Goal: Information Seeking & Learning: Learn about a topic

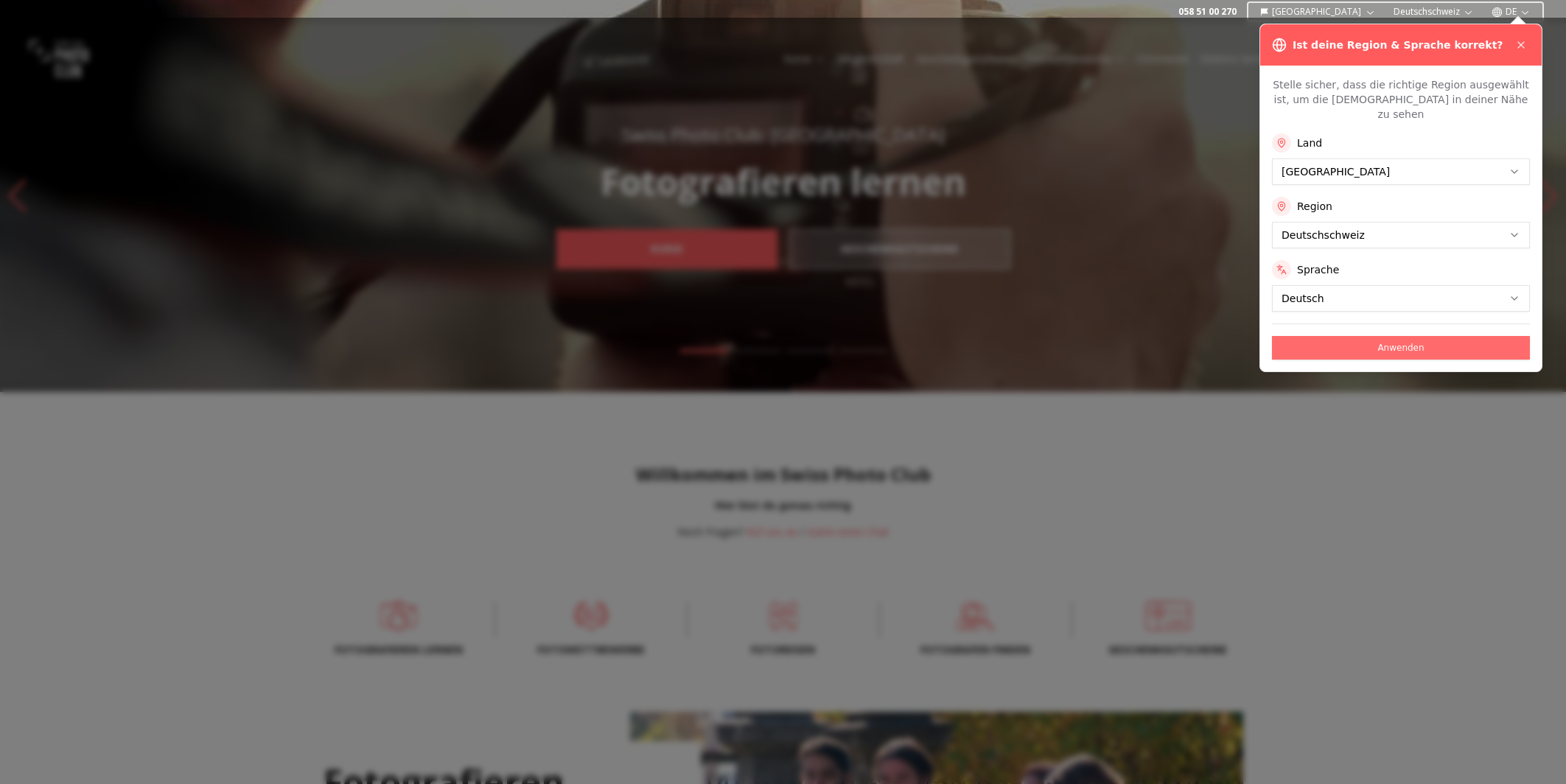
click at [1408, 336] on button "Anwenden" at bounding box center [1401, 348] width 258 height 24
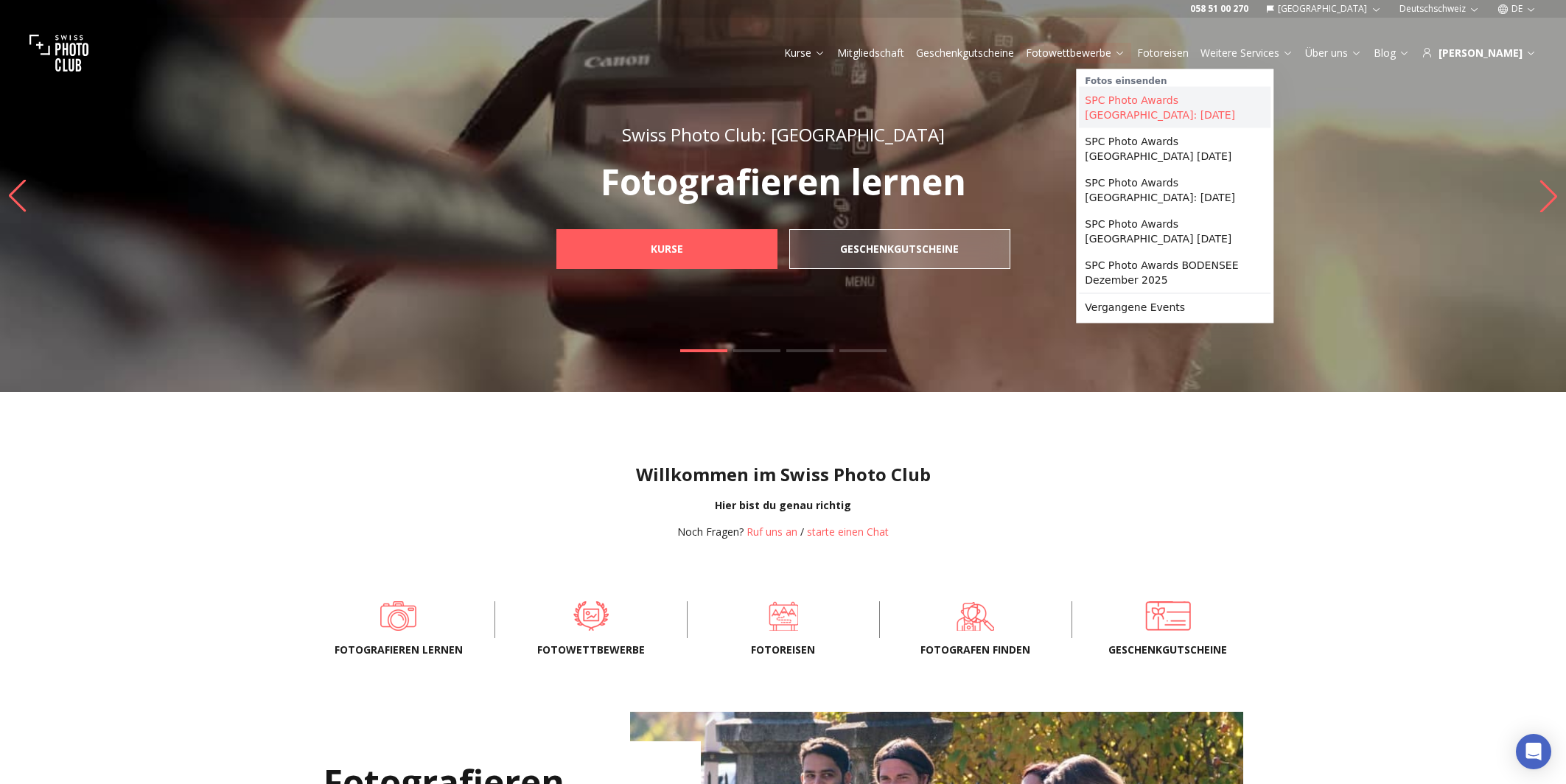
click at [1142, 104] on link "SPC Photo Awards [GEOGRAPHIC_DATA]: [DATE]" at bounding box center [1175, 107] width 192 height 41
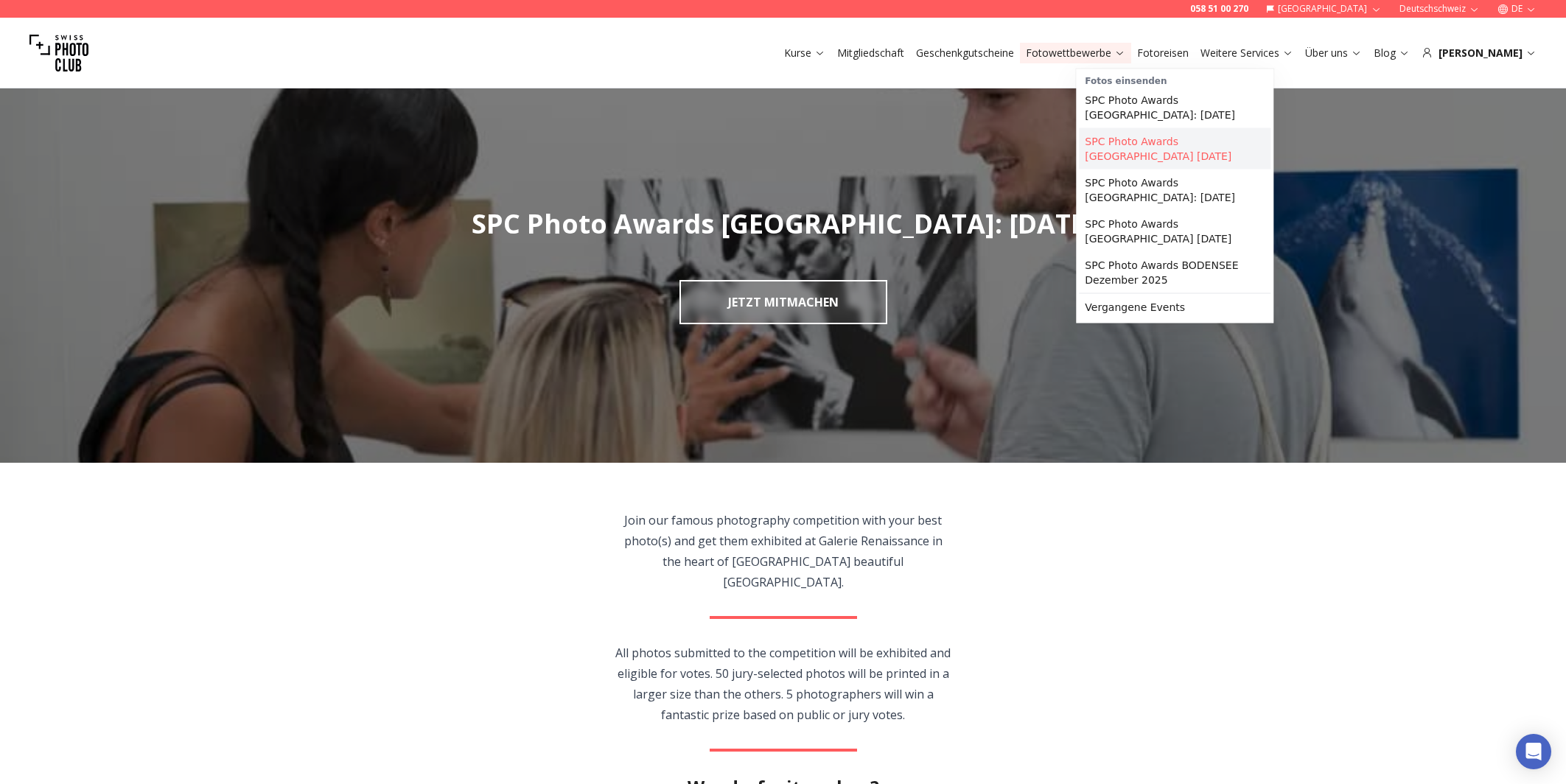
click at [1129, 143] on link "SPC Photo Awards [GEOGRAPHIC_DATA] [DATE]" at bounding box center [1175, 148] width 192 height 41
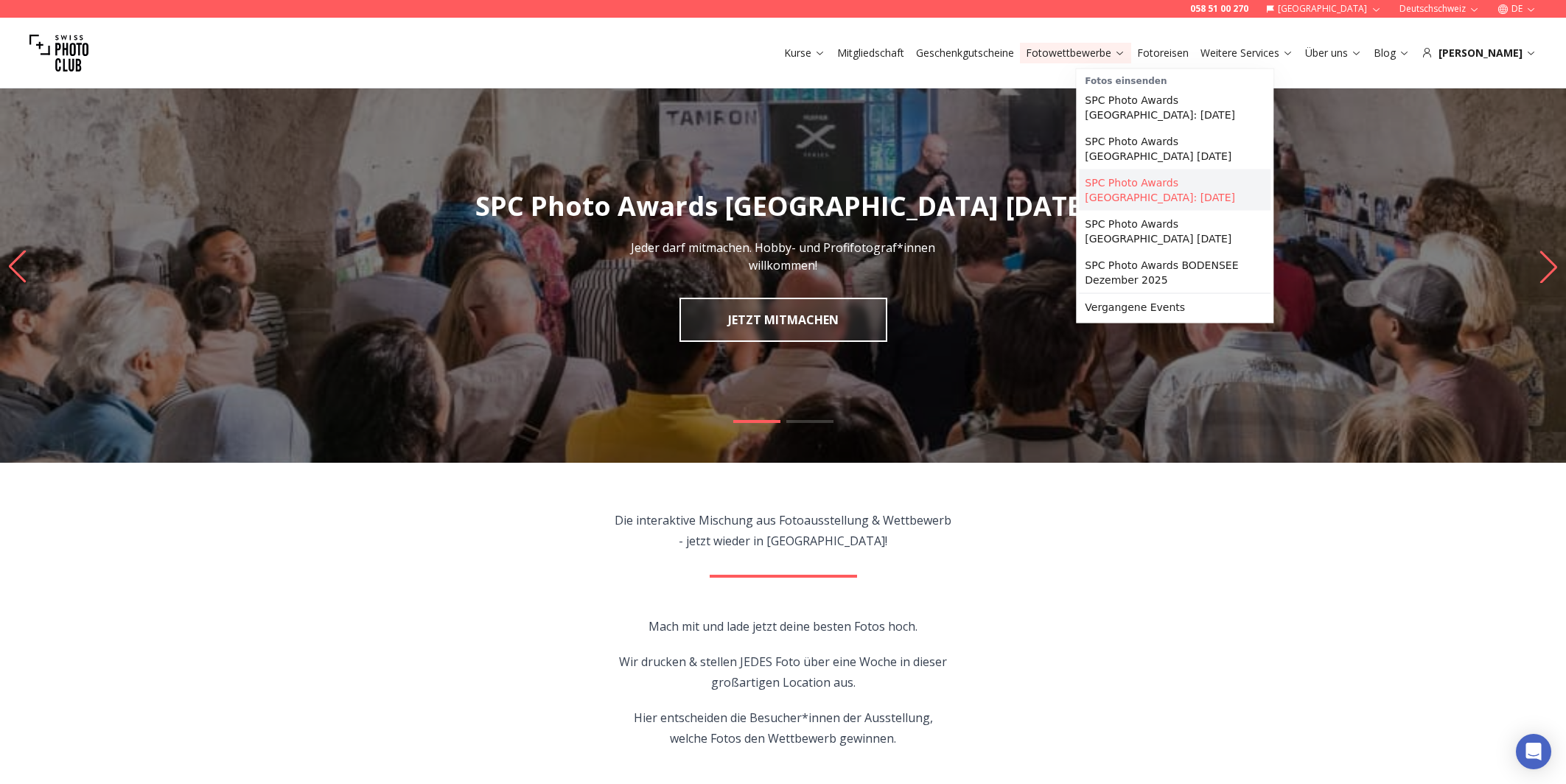
click at [1155, 170] on link "SPC Photo Awards [GEOGRAPHIC_DATA]: [DATE]" at bounding box center [1175, 190] width 192 height 41
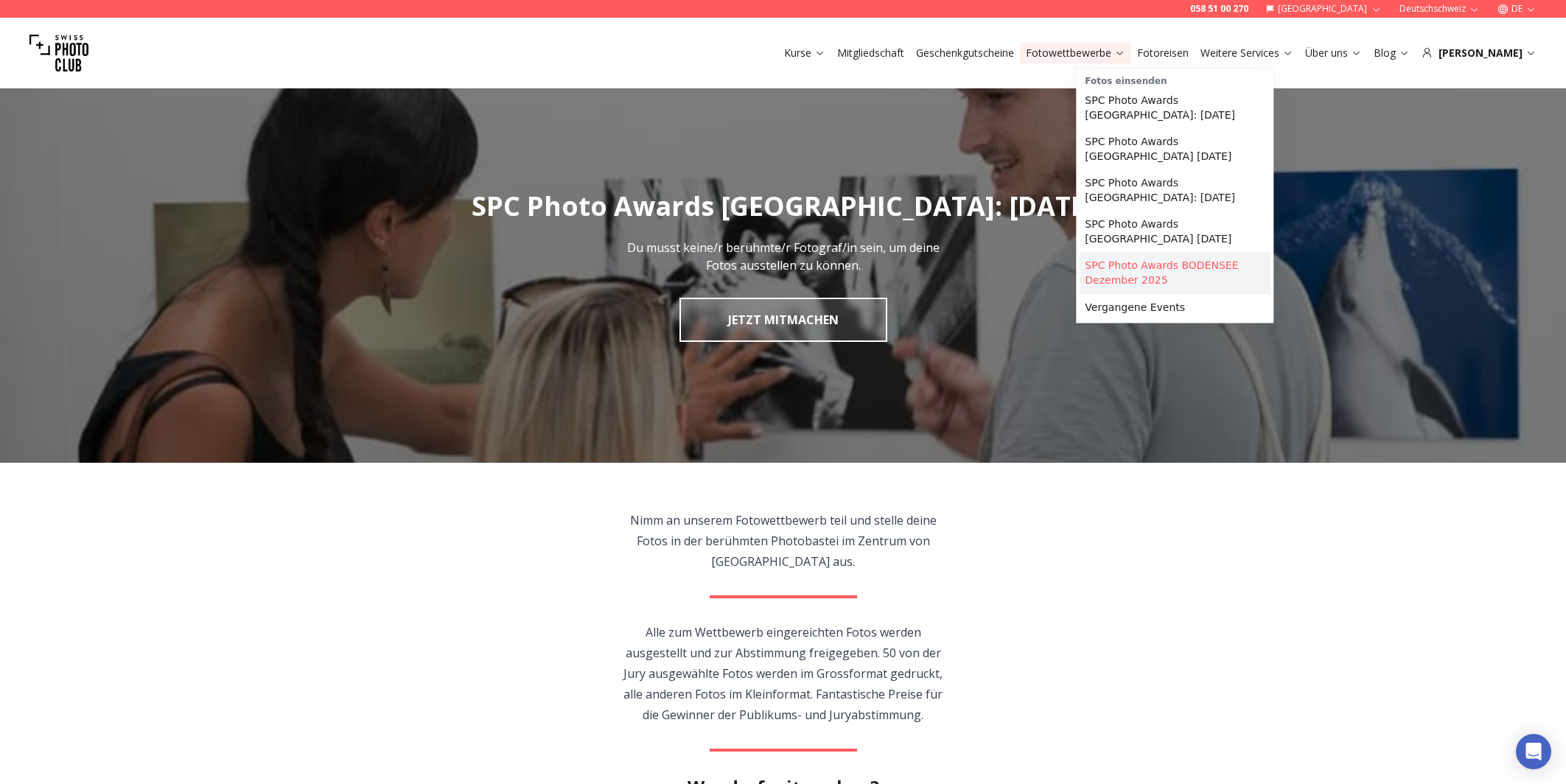
click at [1167, 262] on link "SPC Photo Awards BODENSEE Dezember 2025" at bounding box center [1175, 272] width 192 height 41
